Goal: Task Accomplishment & Management: Use online tool/utility

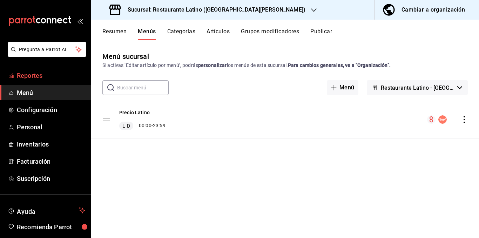
click at [62, 76] on span "Reportes" at bounding box center [51, 75] width 68 height 9
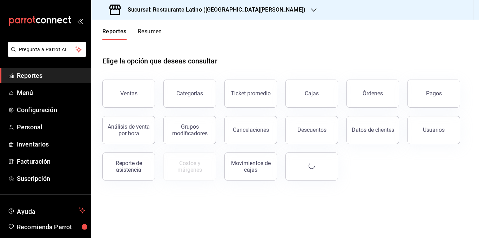
click at [156, 32] on button "Resumen" at bounding box center [150, 34] width 24 height 12
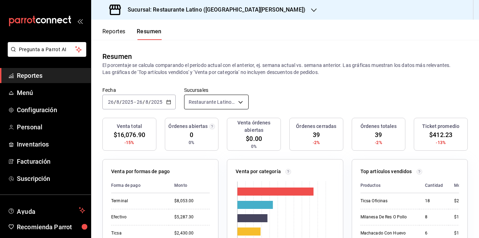
click at [201, 103] on body "Pregunta a Parrot AI Reportes Menú Configuración Personal Inventarios Facturaci…" at bounding box center [239, 119] width 479 height 238
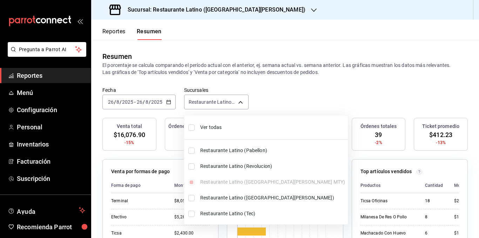
click at [212, 129] on span "Ver todas" at bounding box center [272, 127] width 145 height 7
type input "[object Object],[object Object],[object Object],[object Object],[object Object]"
checkbox input "true"
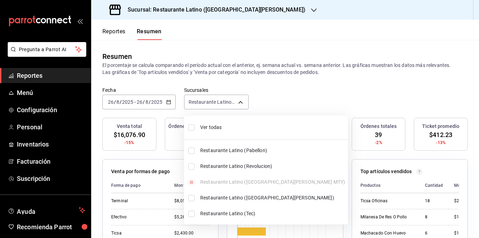
checkbox input "true"
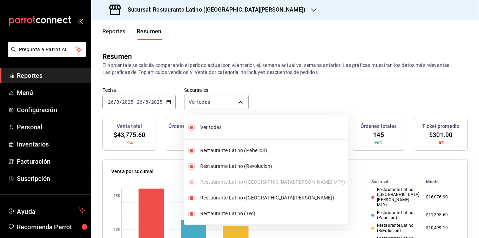
click at [180, 64] on div at bounding box center [239, 119] width 479 height 238
